Goal: Navigation & Orientation: Find specific page/section

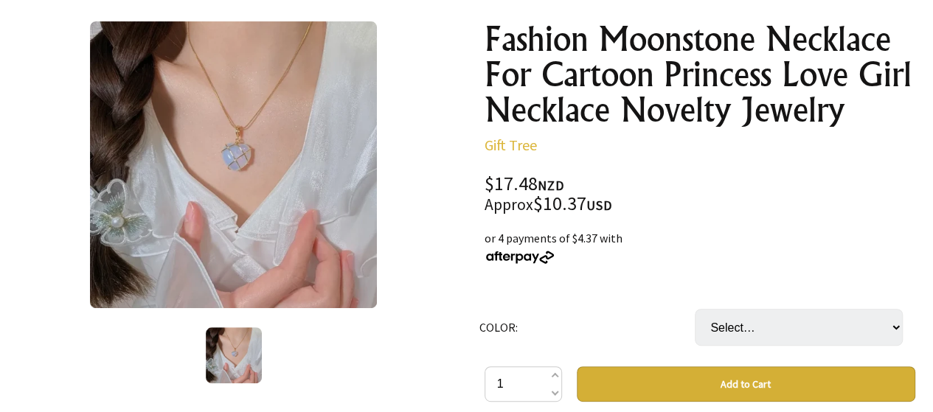
scroll to position [147, 0]
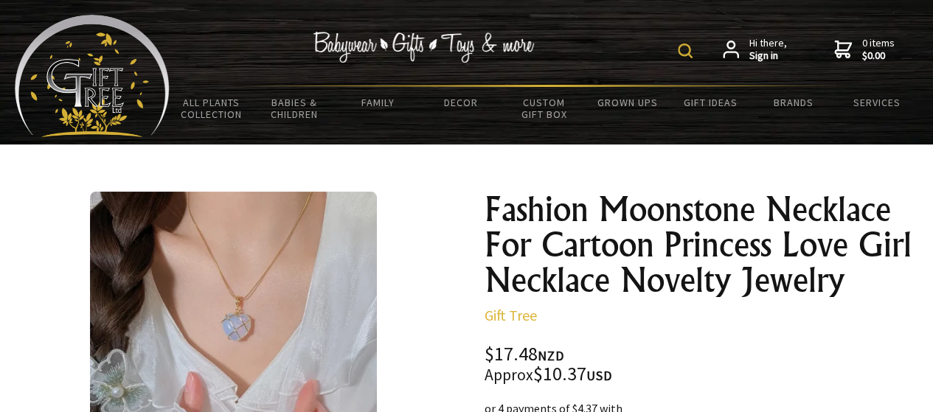
click at [80, 84] on img at bounding box center [92, 76] width 155 height 122
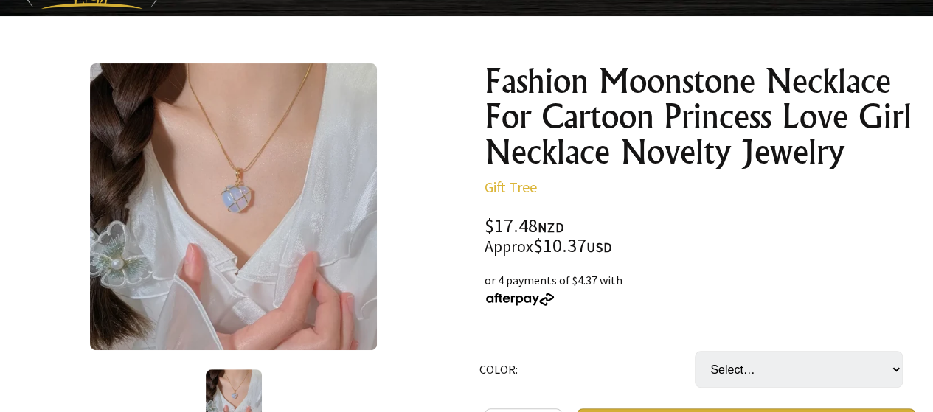
scroll to position [221, 0]
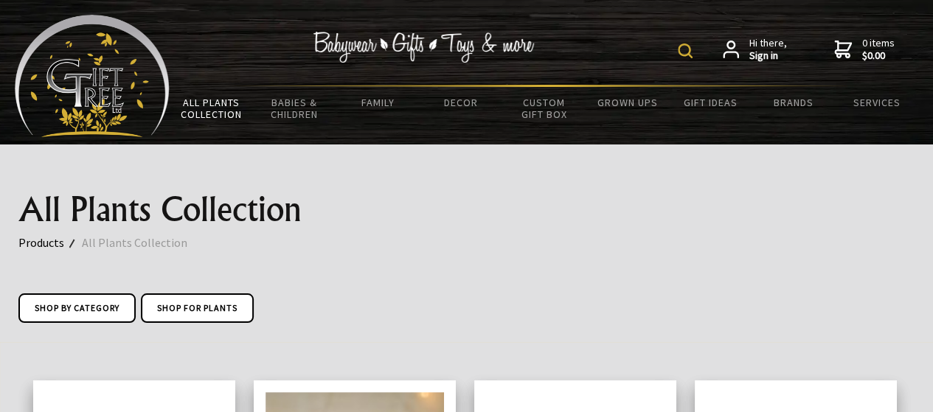
click at [199, 105] on link "All Plants Collection" at bounding box center [211, 108] width 83 height 43
click at [615, 52] on div "Hi there, Sign in 0 items $0.00" at bounding box center [544, 50] width 748 height 70
click at [108, 243] on link "All Plants Collection" at bounding box center [143, 242] width 123 height 19
